Goal: Book appointment/travel/reservation

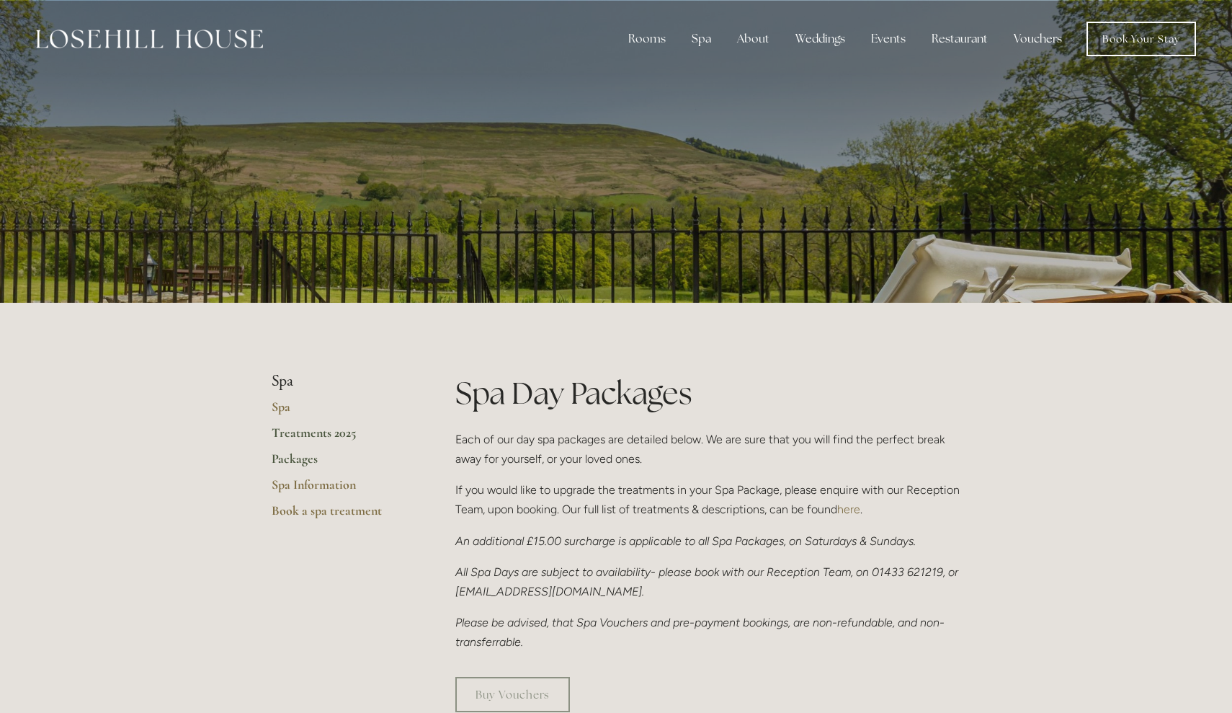
click at [331, 427] on link "Treatments 2025" at bounding box center [341, 437] width 138 height 26
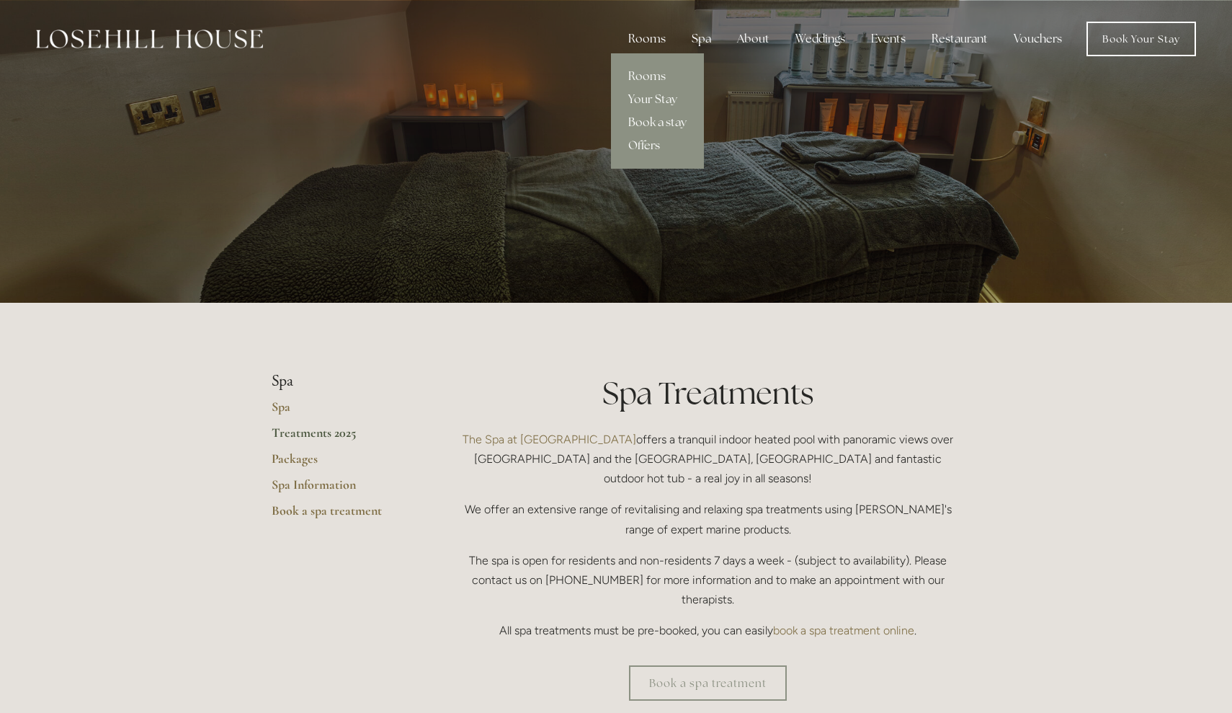
click at [664, 37] on div "Rooms" at bounding box center [647, 39] width 61 height 29
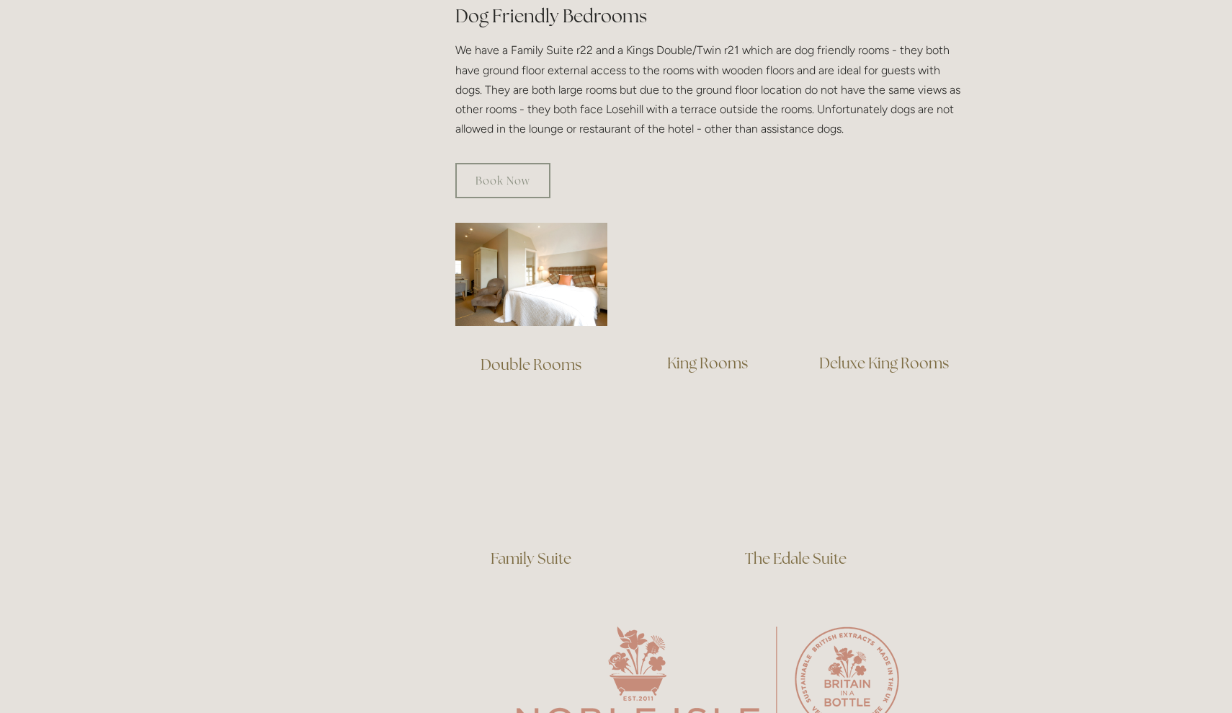
scroll to position [837, 0]
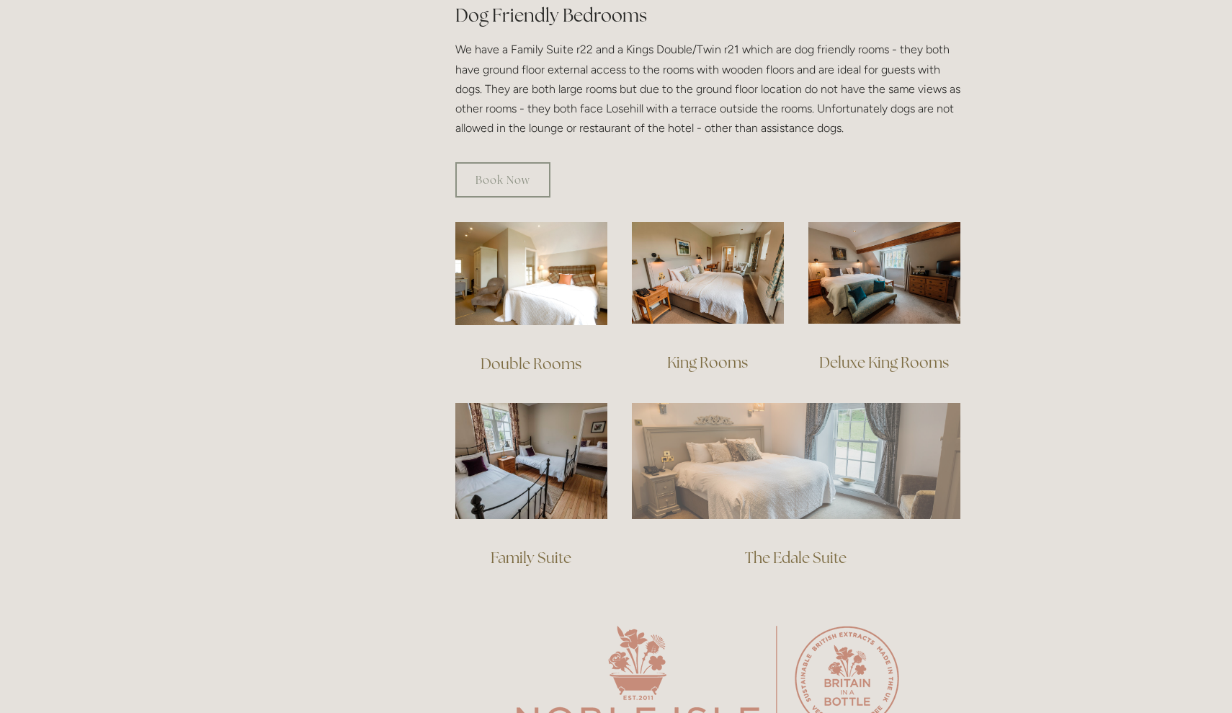
click at [679, 449] on img at bounding box center [796, 460] width 329 height 115
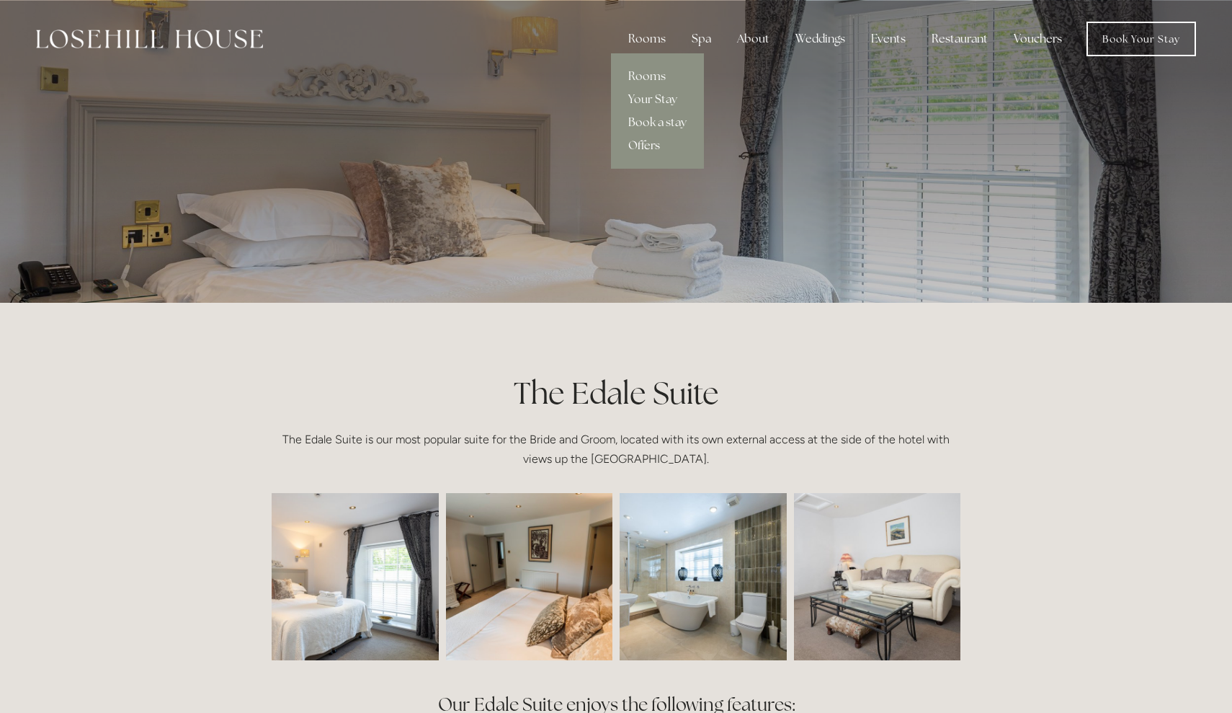
click at [656, 143] on link "Offers" at bounding box center [657, 145] width 93 height 23
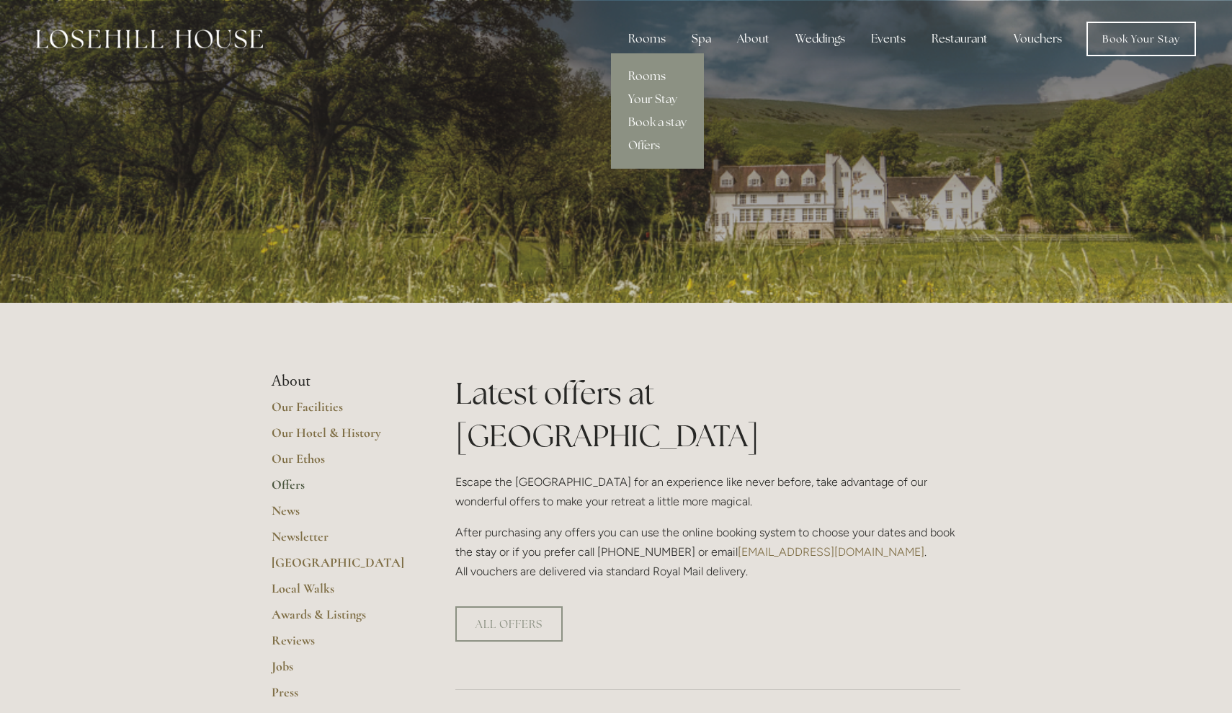
click at [652, 75] on link "Rooms" at bounding box center [657, 76] width 93 height 23
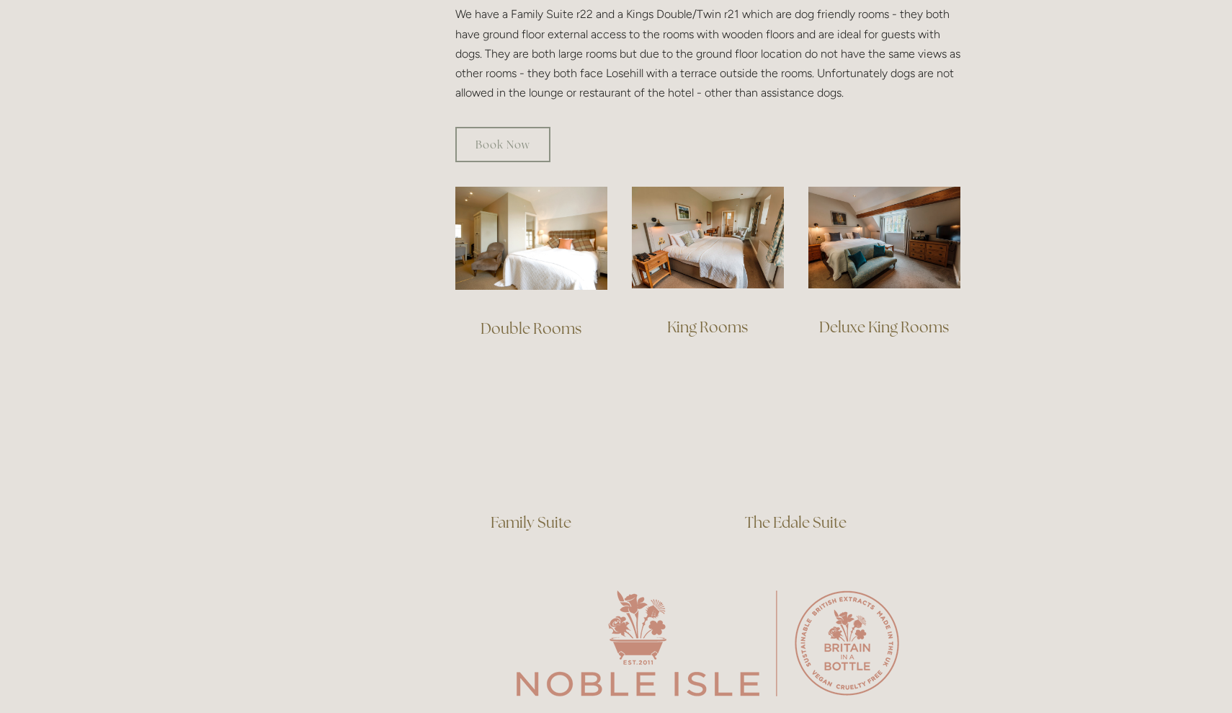
scroll to position [876, 0]
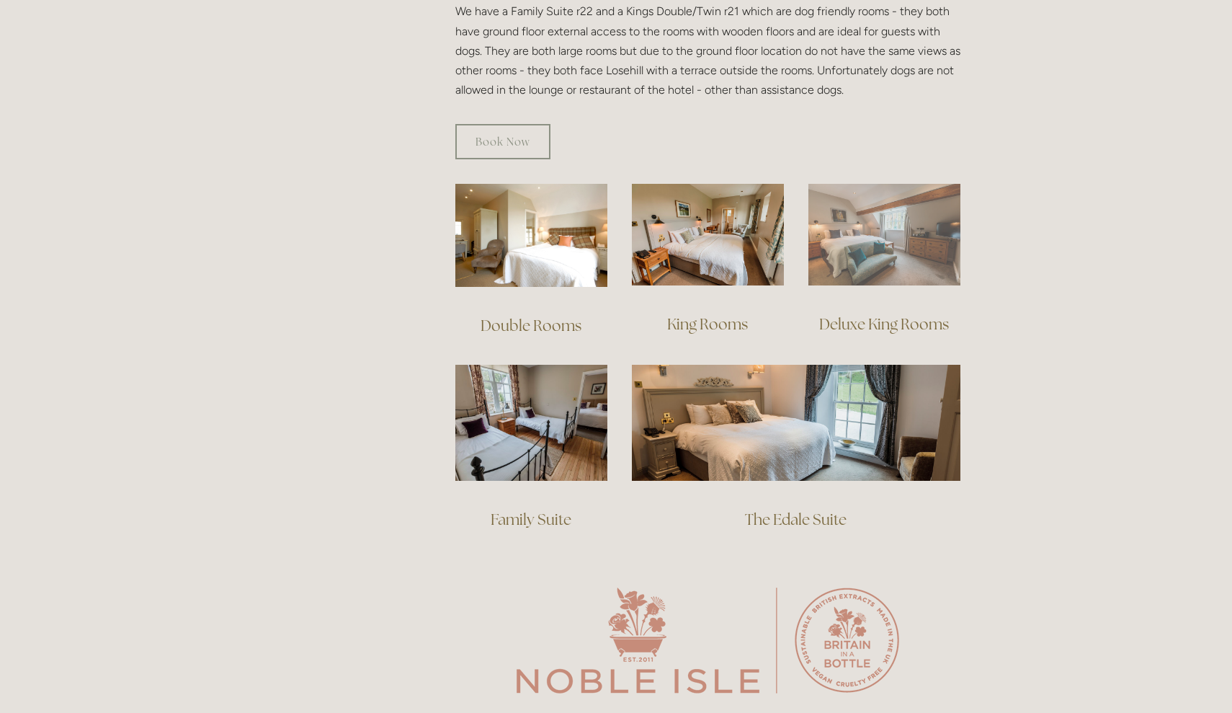
click at [848, 222] on img at bounding box center [885, 235] width 152 height 102
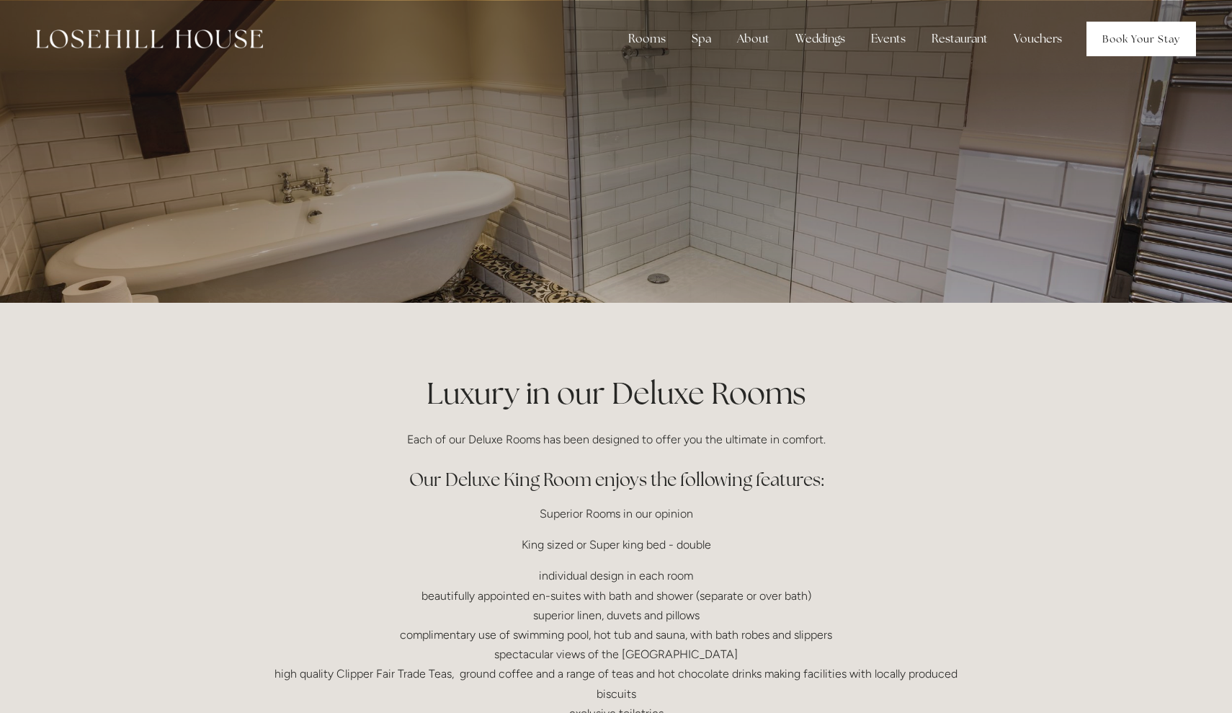
click at [1159, 44] on link "Book Your Stay" at bounding box center [1142, 39] width 110 height 35
